Goal: Task Accomplishment & Management: Use online tool/utility

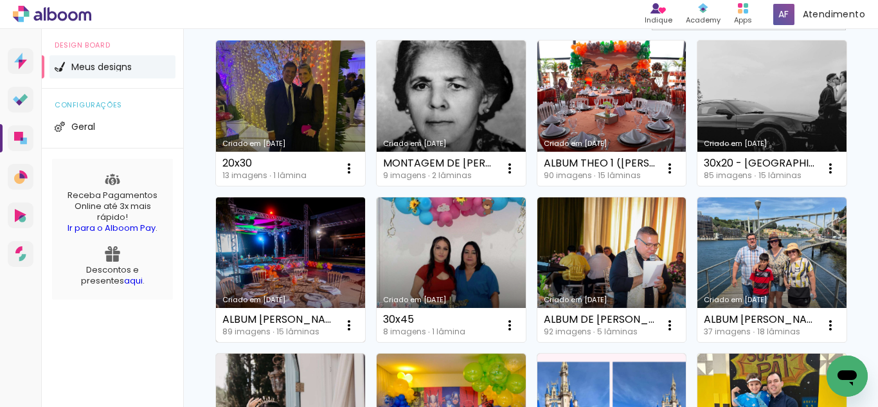
scroll to position [129, 0]
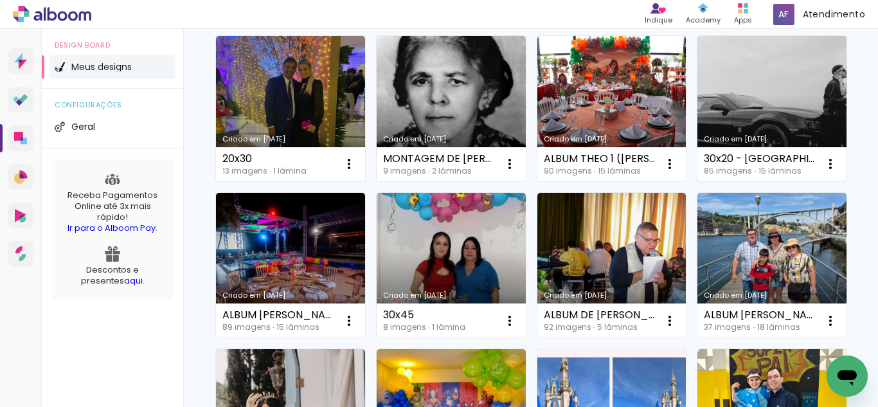
click at [698, 181] on link "Criado em [DATE]" at bounding box center [772, 108] width 149 height 145
